Goal: Find specific page/section: Find specific page/section

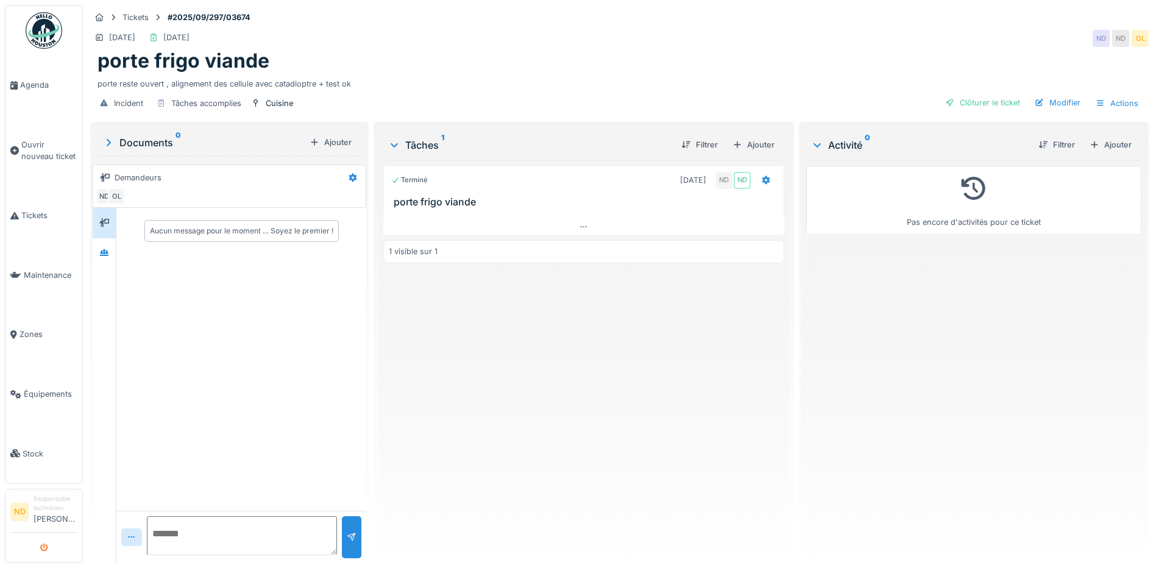
drag, startPoint x: 37, startPoint y: 547, endPoint x: 52, endPoint y: 550, distance: 15.5
click at [37, 547] on button "submit" at bounding box center [44, 548] width 24 height 20
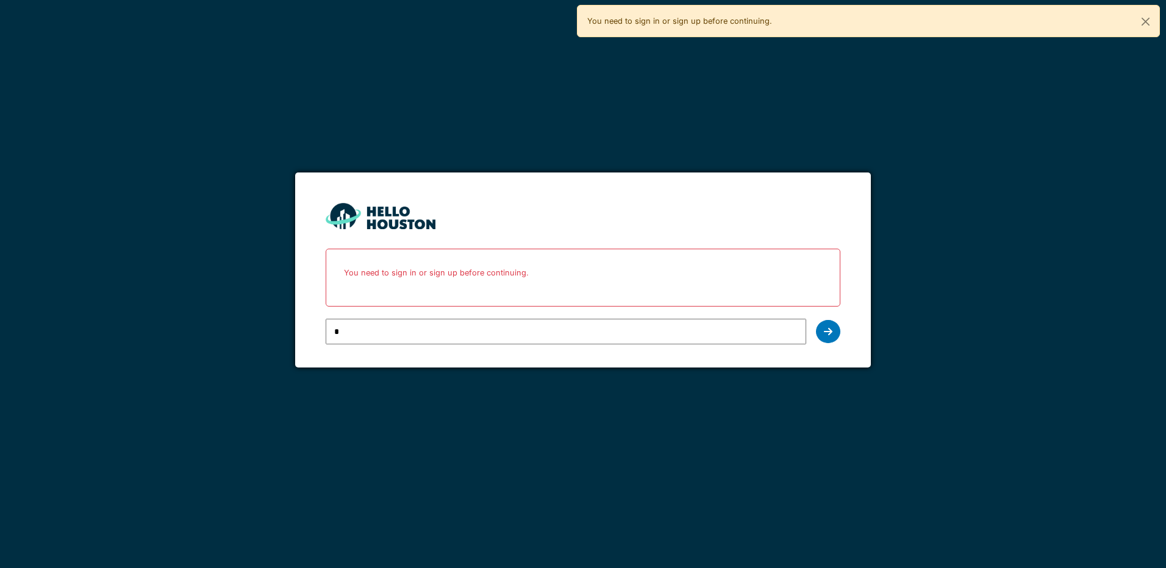
type input "**********"
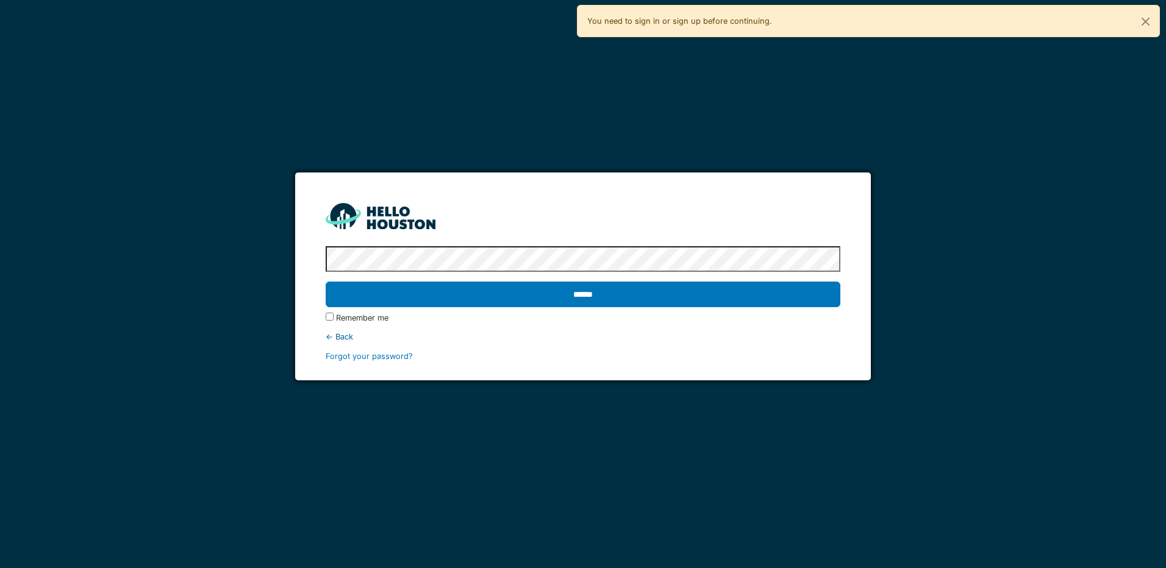
click at [326, 282] on input "******" at bounding box center [583, 295] width 514 height 26
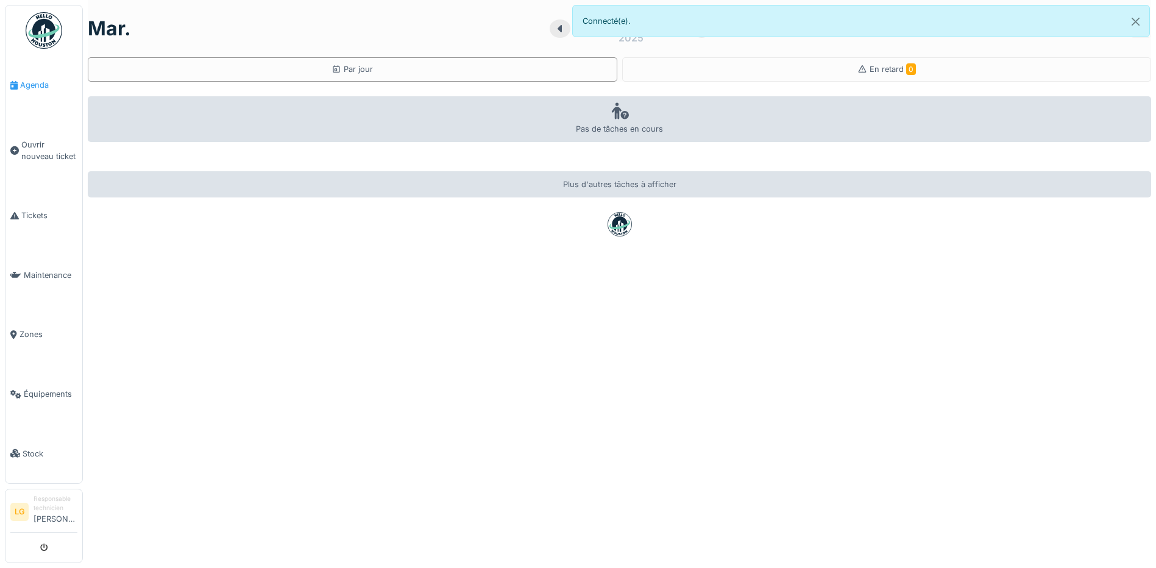
click at [38, 80] on span "Agenda" at bounding box center [48, 85] width 57 height 12
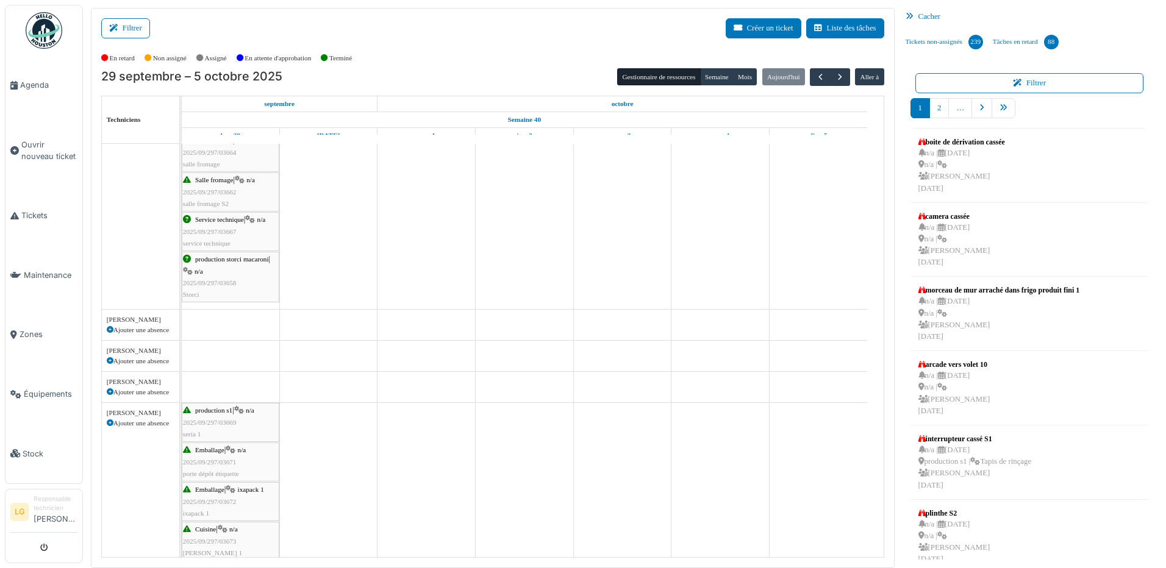
scroll to position [427, 0]
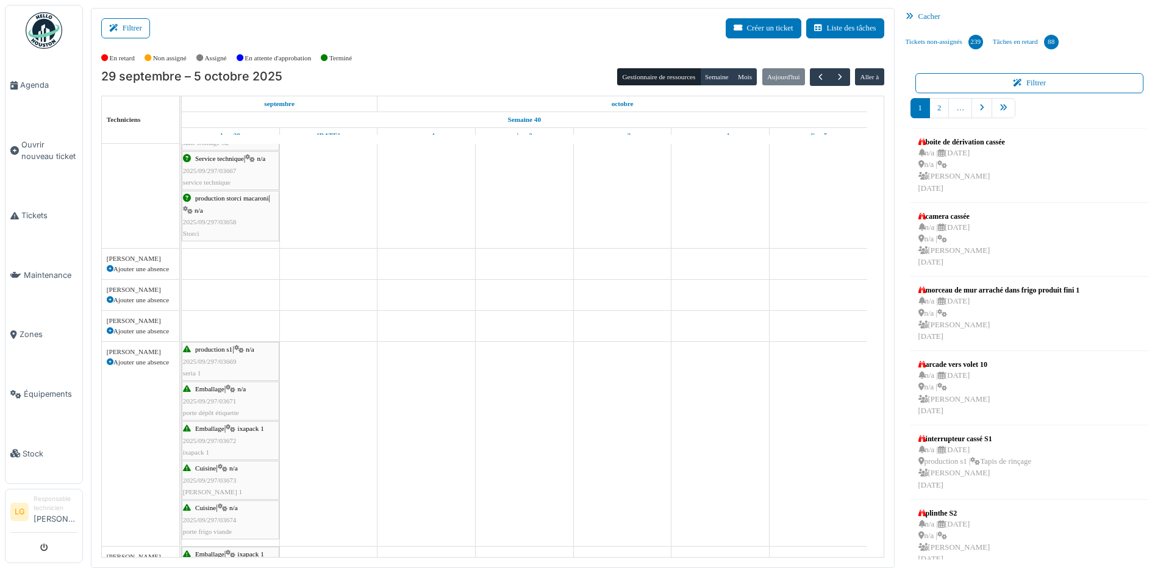
click at [240, 480] on div "Cuisine | n/a 2025/09/297/03673 stephan 1" at bounding box center [230, 480] width 95 height 35
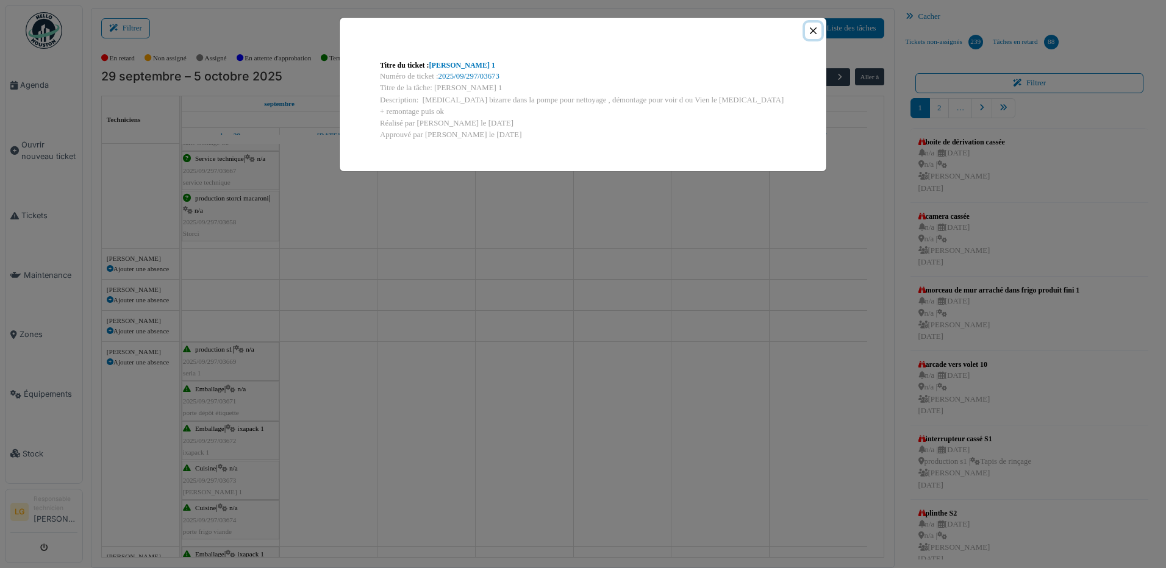
click at [813, 28] on button "Close" at bounding box center [813, 31] width 16 height 16
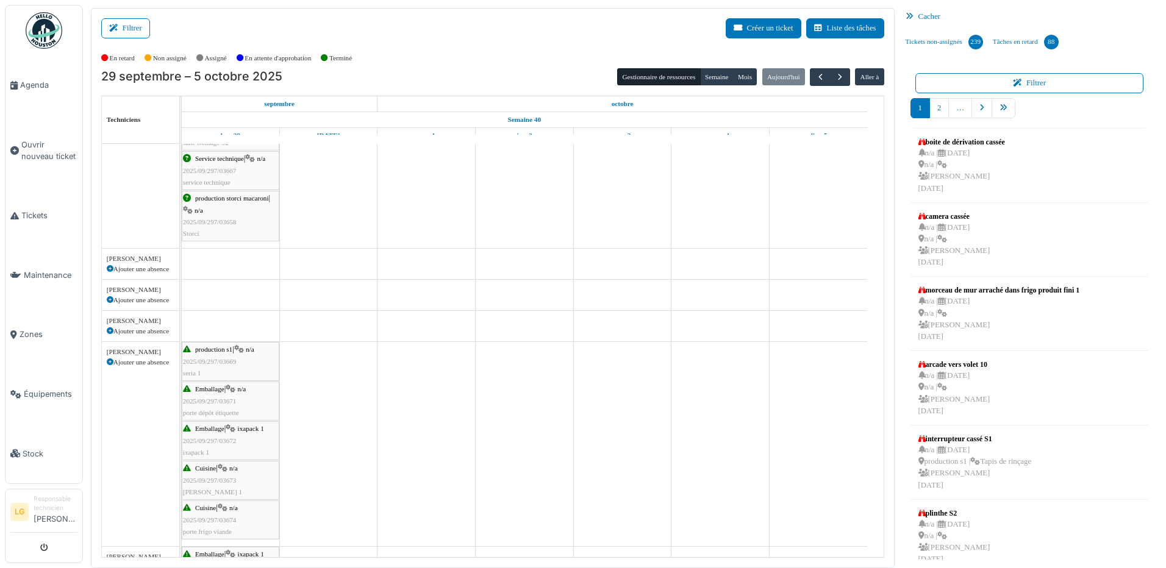
click at [216, 519] on span "2025/09/297/03674" at bounding box center [210, 519] width 54 height 7
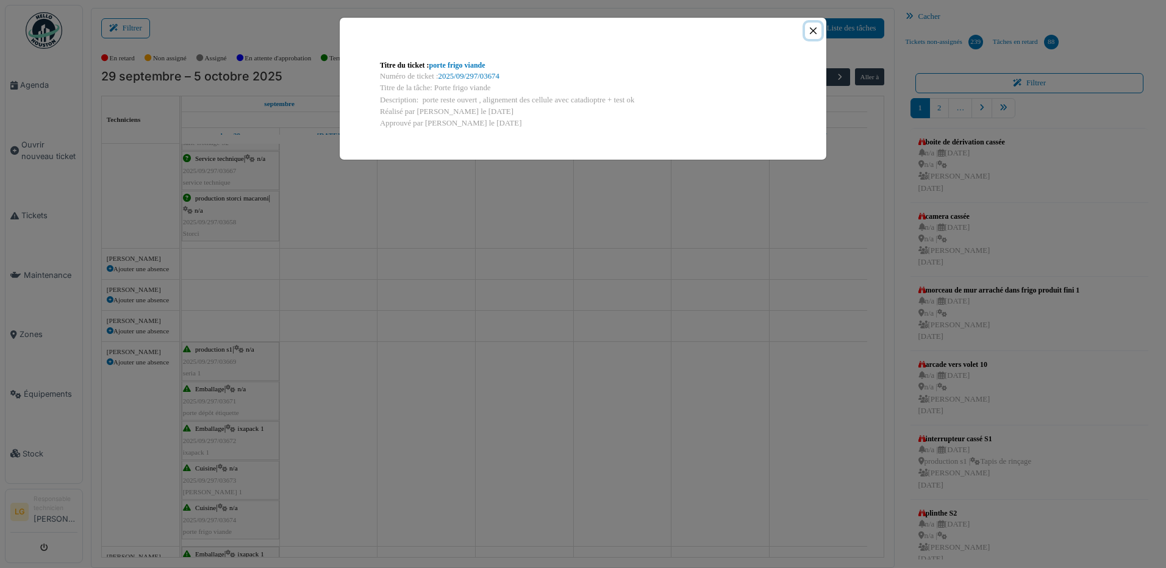
click at [811, 32] on button "Close" at bounding box center [813, 31] width 16 height 16
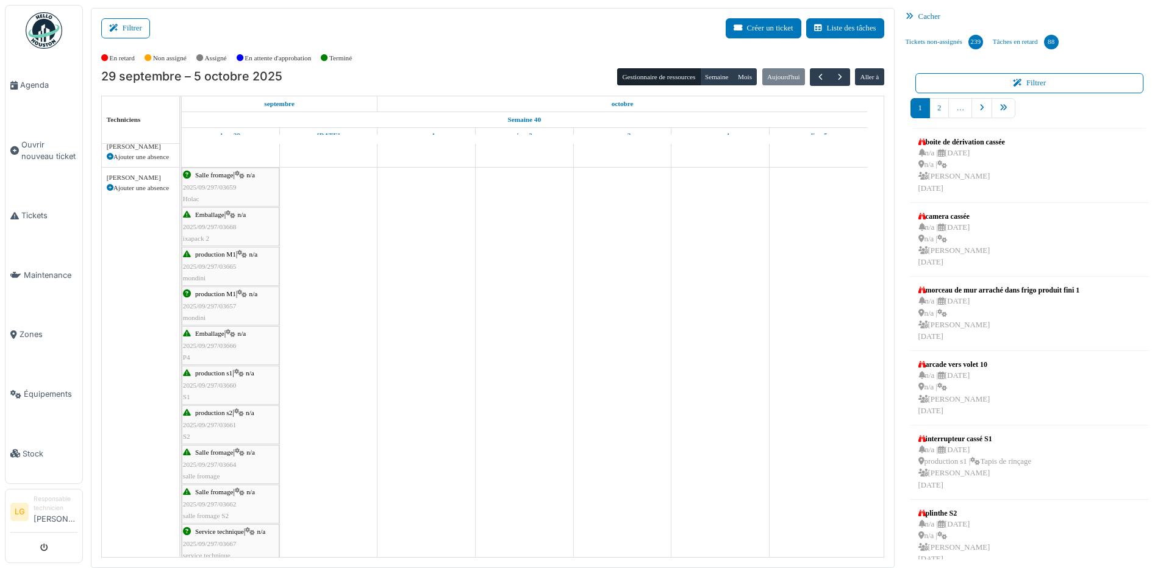
scroll to position [15, 0]
